Goal: Find contact information: Find contact information

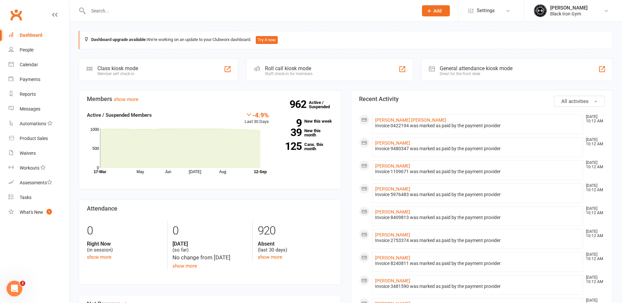
click at [114, 10] on input "text" at bounding box center [249, 10] width 327 height 9
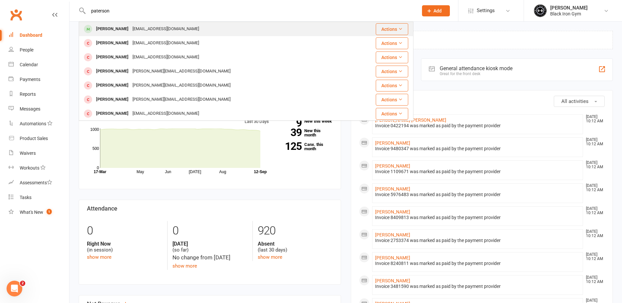
type input "paterson"
click at [116, 28] on div "[PERSON_NAME]" at bounding box center [112, 29] width 36 height 10
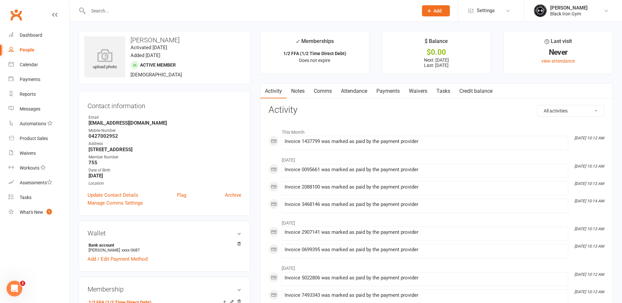
drag, startPoint x: 124, startPoint y: 41, endPoint x: 179, endPoint y: 44, distance: 54.8
click at [179, 44] on div "upload photo [PERSON_NAME] Activated [DATE] Added [DATE] Active member [DEMOGRA…" at bounding box center [164, 57] width 171 height 53
drag, startPoint x: 179, startPoint y: 44, endPoint x: 195, endPoint y: 107, distance: 64.7
click at [204, 113] on div "Contact information Owner Email [EMAIL_ADDRESS][DOMAIN_NAME] Mobile Number [PHO…" at bounding box center [164, 153] width 171 height 125
drag, startPoint x: 130, startPoint y: 39, endPoint x: 174, endPoint y: 38, distance: 43.9
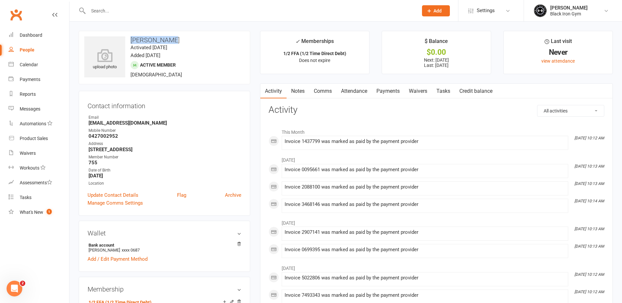
click at [174, 38] on h3 "[PERSON_NAME]" at bounding box center [164, 39] width 160 height 7
drag, startPoint x: 174, startPoint y: 38, endPoint x: 165, endPoint y: 37, distance: 8.9
copy h3 "[PERSON_NAME]"
drag, startPoint x: 110, startPoint y: 122, endPoint x: 148, endPoint y: 125, distance: 38.8
click at [148, 125] on div "Contact information Owner Email [EMAIL_ADDRESS][DOMAIN_NAME] Mobile Number [PHO…" at bounding box center [164, 153] width 171 height 125
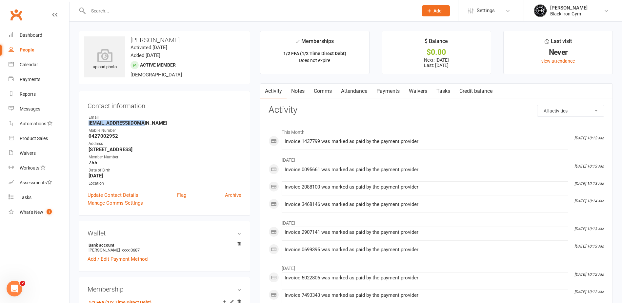
drag, startPoint x: 148, startPoint y: 125, endPoint x: 143, endPoint y: 123, distance: 5.8
copy strong "[EMAIL_ADDRESS][DOMAIN_NAME]"
drag, startPoint x: 86, startPoint y: 135, endPoint x: 126, endPoint y: 137, distance: 40.3
click at [126, 137] on div "Contact information Owner Email [EMAIL_ADDRESS][DOMAIN_NAME] Mobile Number [PHO…" at bounding box center [164, 153] width 171 height 125
drag, startPoint x: 126, startPoint y: 137, endPoint x: 115, endPoint y: 135, distance: 11.6
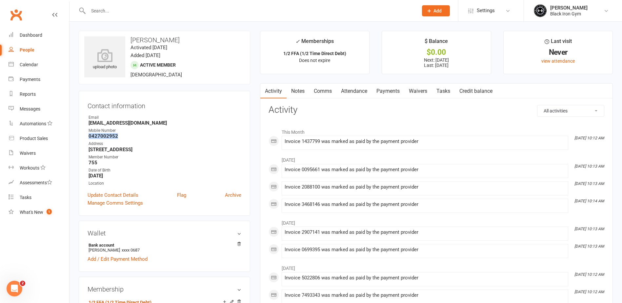
copy strong "0427002952"
drag, startPoint x: 84, startPoint y: 148, endPoint x: 133, endPoint y: 150, distance: 49.9
click at [133, 150] on div "Contact information Owner Email [EMAIL_ADDRESS][DOMAIN_NAME] Mobile Number [PHO…" at bounding box center [164, 153] width 171 height 125
copy strong "12 poinciana pl Grac"
